Goal: Communication & Community: Participate in discussion

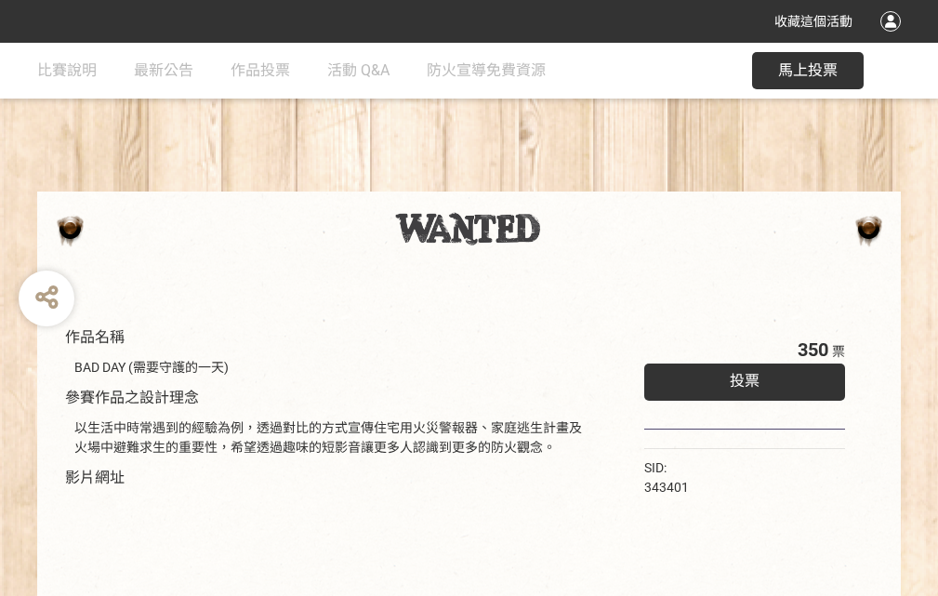
click at [893, 39] on div "收藏這個活動" at bounding box center [469, 21] width 938 height 43
click at [581, 183] on div "作品名稱 BAD DAY (需要守護的一天) 參賽作品之設計理念 以生活中時常遇到的經驗為例，透過對比的方式宣傳住宅用火災警報器、家庭逃生計畫及火場中避難求生…" at bounding box center [469, 434] width 938 height 782
click at [740, 377] on span "投票" at bounding box center [745, 381] width 30 height 18
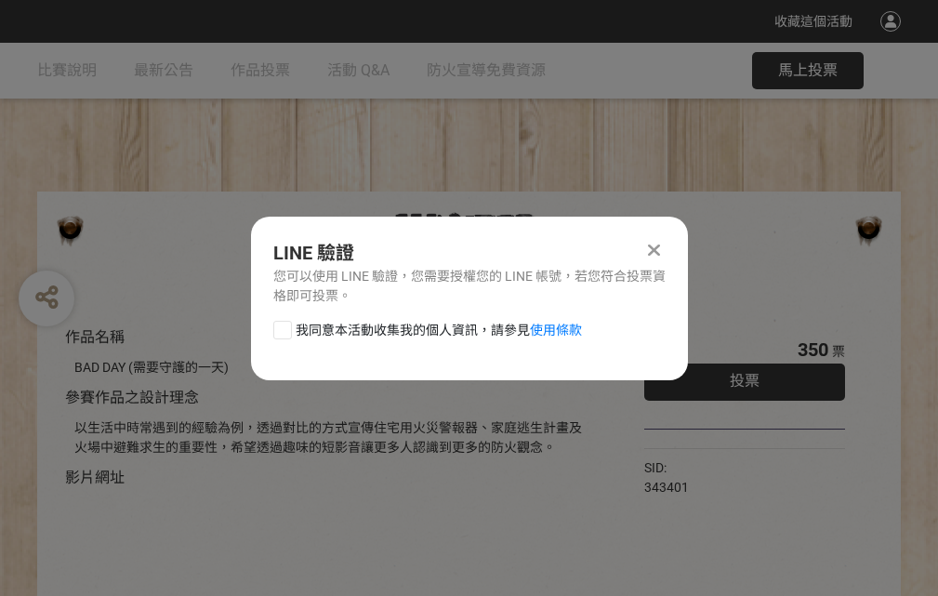
click at [281, 326] on div at bounding box center [282, 330] width 19 height 19
checkbox input "true"
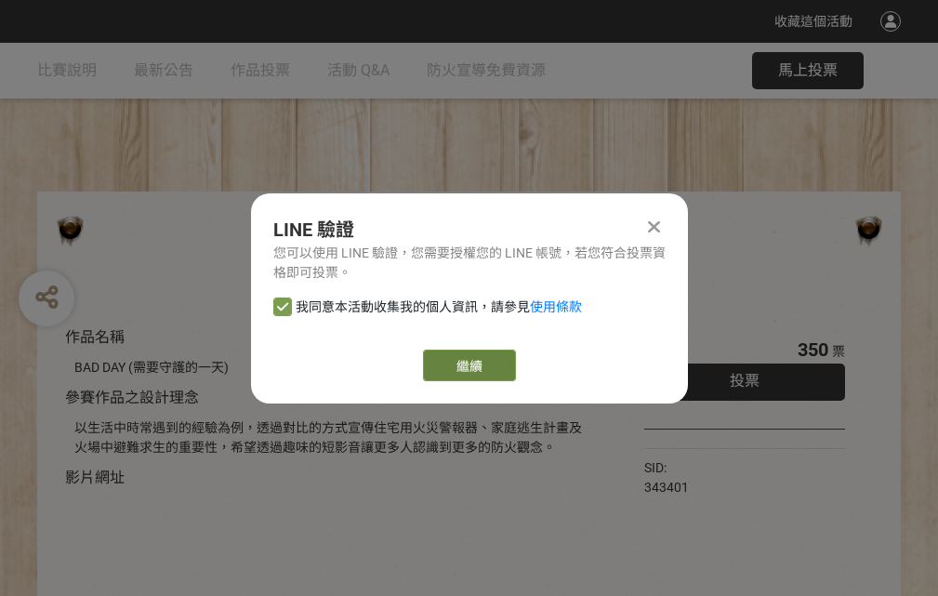
click at [468, 365] on link "繼續" at bounding box center [469, 366] width 93 height 32
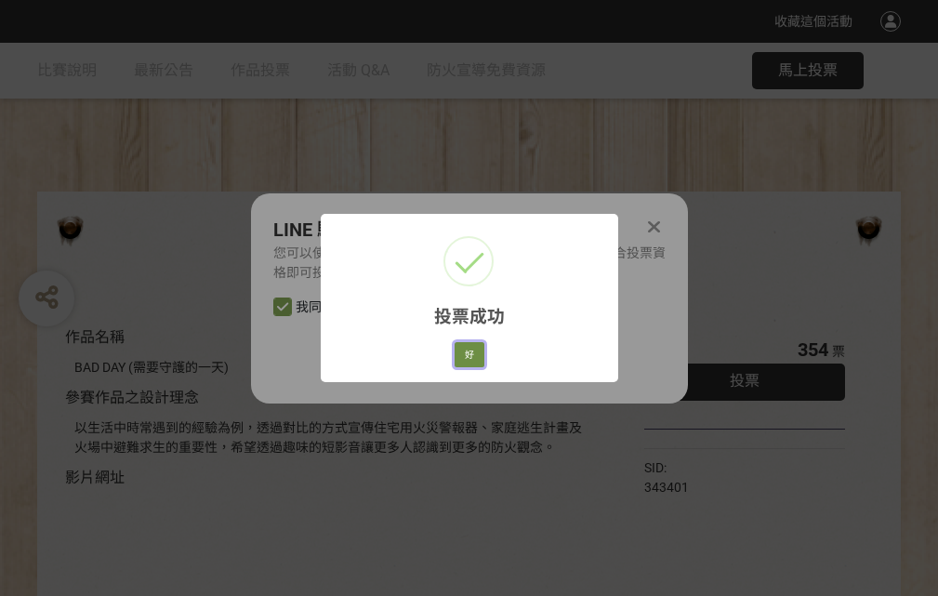
click at [464, 351] on button "好" at bounding box center [470, 355] width 30 height 26
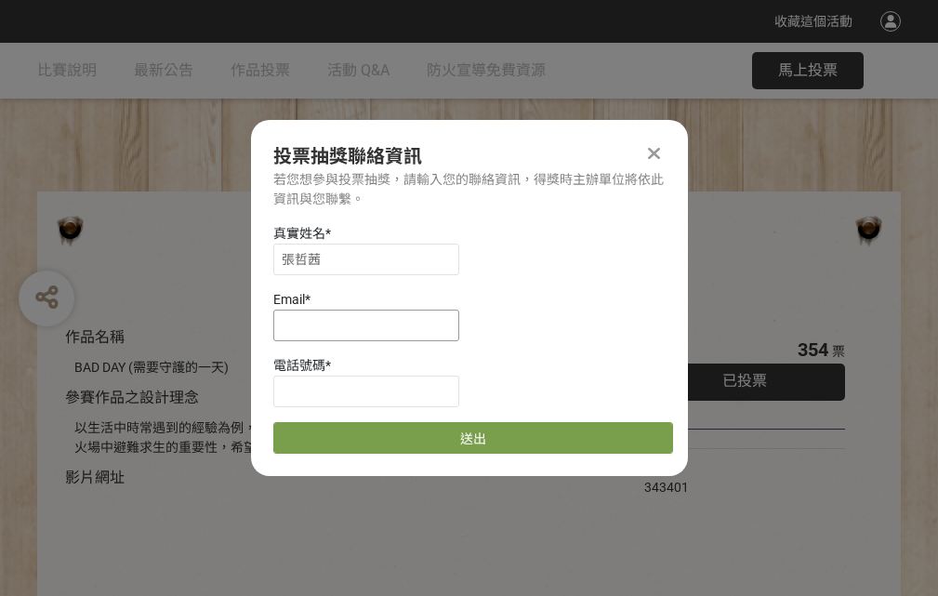
click at [372, 324] on input at bounding box center [366, 326] width 186 height 32
type input "[EMAIL_ADDRESS][DOMAIN_NAME]"
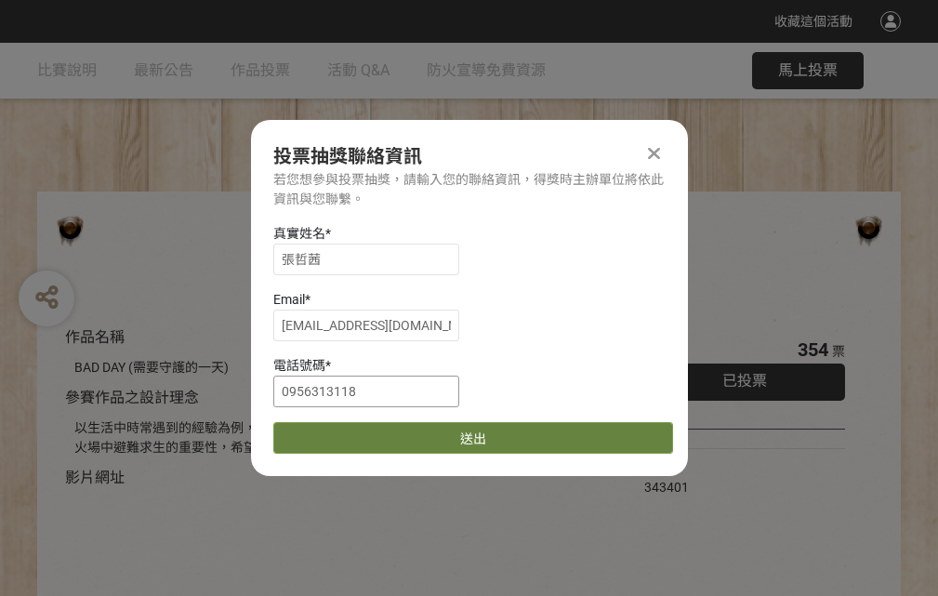
type input "0956313118"
click at [326, 431] on button "送出" at bounding box center [473, 438] width 400 height 32
